Goal: Task Accomplishment & Management: Manage account settings

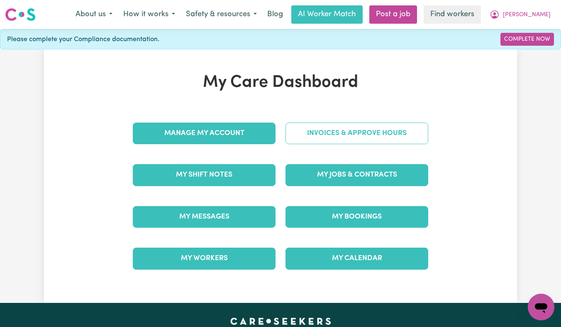
click at [329, 132] on link "Invoices & Approve Hours" at bounding box center [357, 133] width 143 height 22
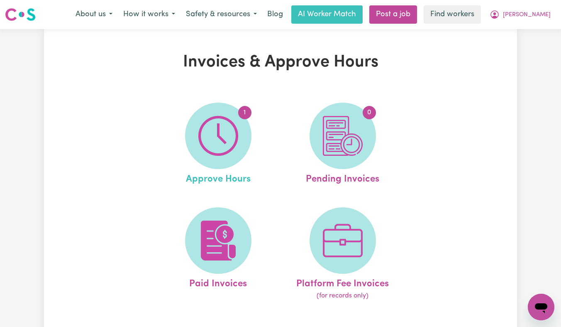
click at [179, 138] on link "1 Approve Hours" at bounding box center [219, 145] width 120 height 84
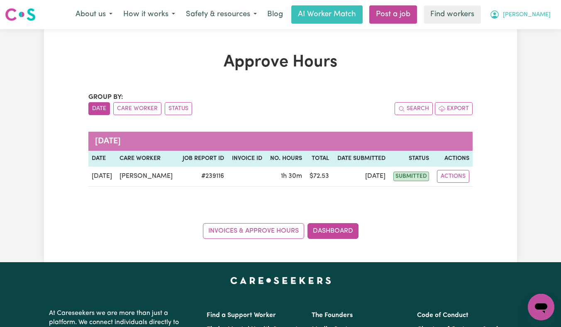
click at [500, 15] on icon "My Account" at bounding box center [495, 15] width 10 height 10
click at [517, 48] on link "Logout" at bounding box center [523, 48] width 66 height 16
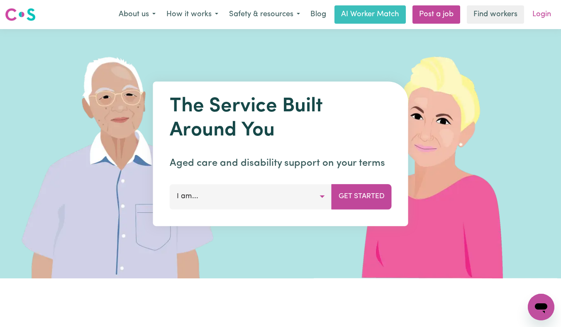
click at [547, 13] on link "Login" at bounding box center [541, 14] width 29 height 18
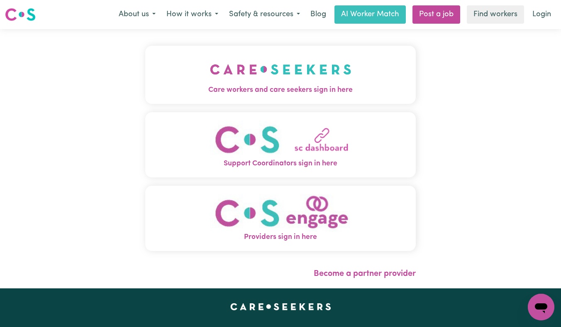
click at [298, 79] on img "Care workers and care seekers sign in here" at bounding box center [281, 69] width 142 height 31
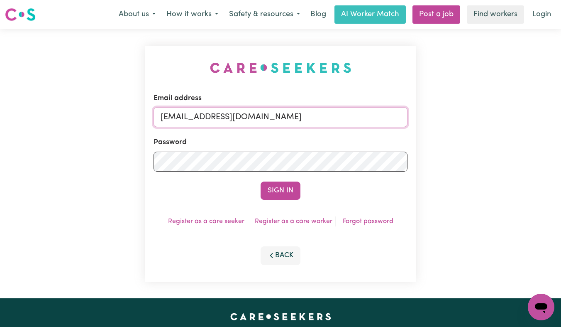
drag, startPoint x: 374, startPoint y: 119, endPoint x: 202, endPoint y: 120, distance: 171.8
click at [202, 120] on input "[EMAIL_ADDRESS][DOMAIN_NAME]" at bounding box center [281, 117] width 254 height 20
paste input "johnmurray"
type input "[EMAIL_ADDRESS][DOMAIN_NAME]"
click at [261, 181] on button "Sign In" at bounding box center [281, 190] width 40 height 18
